Goal: Task Accomplishment & Management: Complete application form

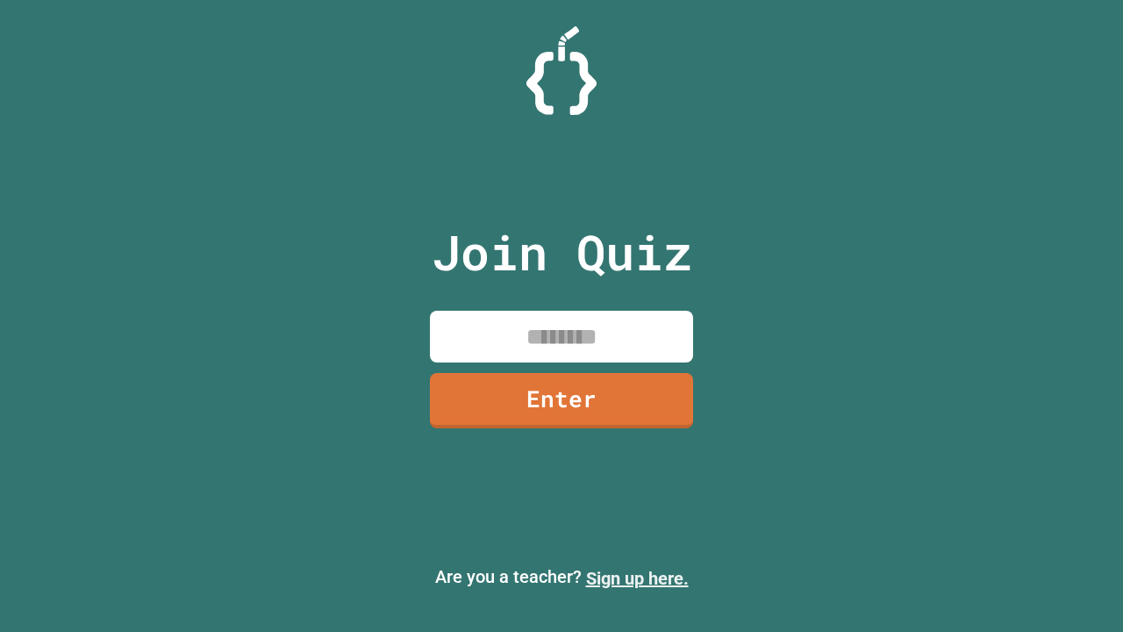
click at [637, 578] on link "Sign up here." at bounding box center [637, 578] width 103 height 21
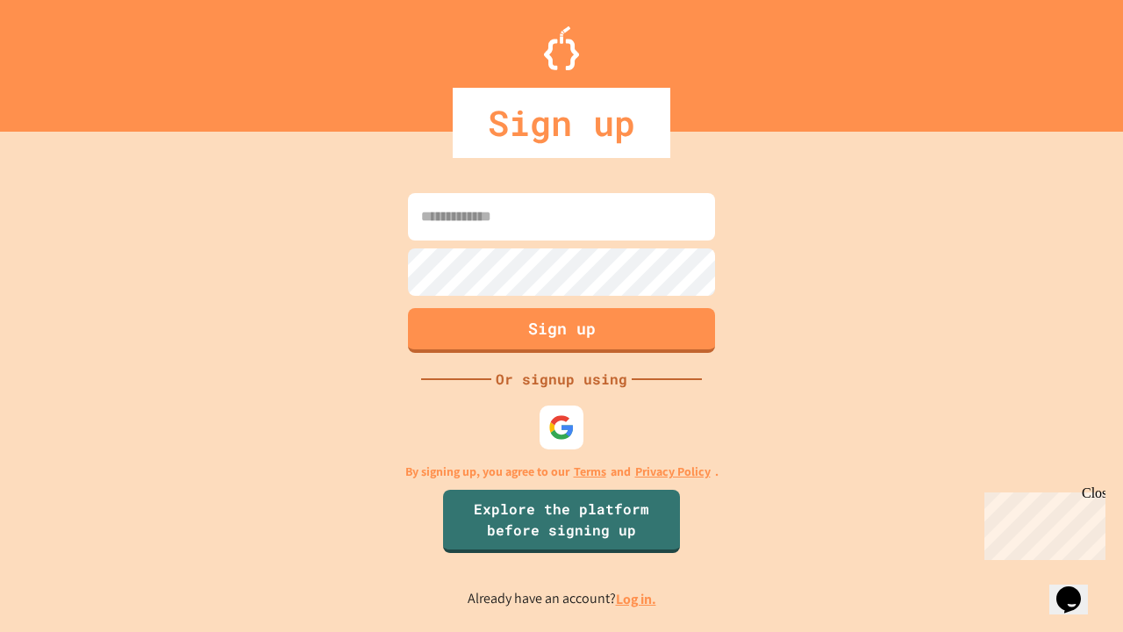
click at [637, 598] on link "Log in." at bounding box center [636, 599] width 40 height 18
